Goal: Find specific page/section

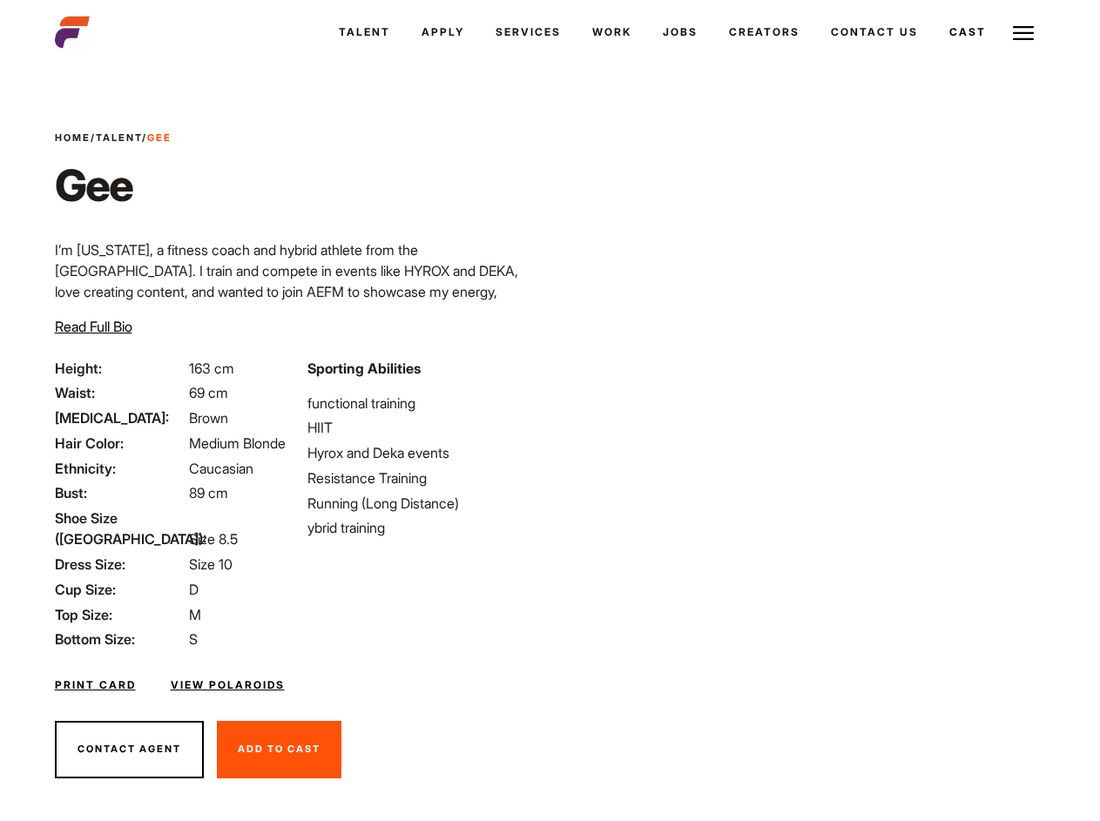
click at [934, 56] on link "Cast" at bounding box center [968, 32] width 68 height 47
click at [0, 0] on link "Casted Talent" at bounding box center [0, 0] width 0 height 0
